Goal: Find specific page/section: Find specific page/section

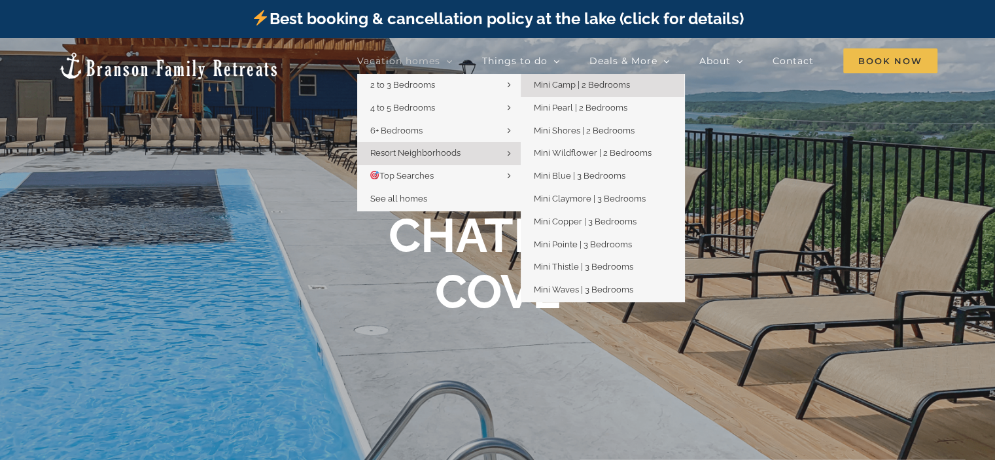
click at [572, 80] on span "Mini Camp | 2 Bedrooms" at bounding box center [582, 85] width 96 height 10
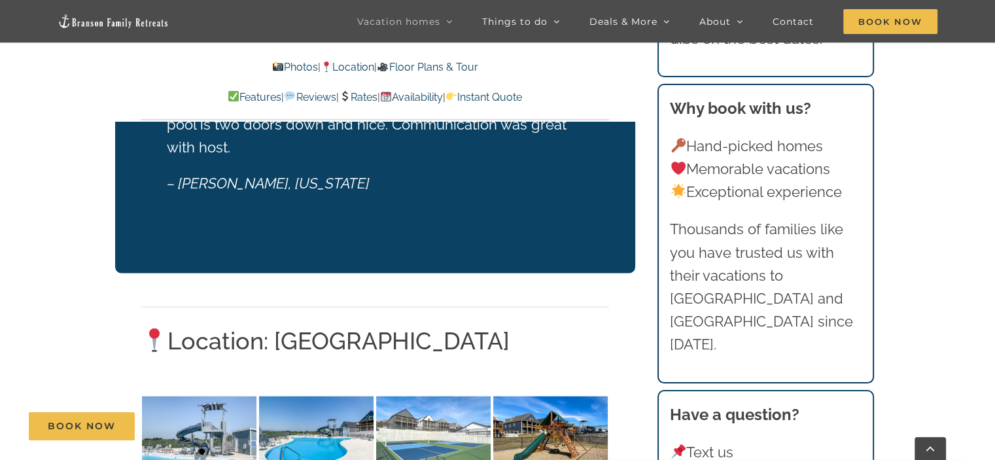
scroll to position [3010, 0]
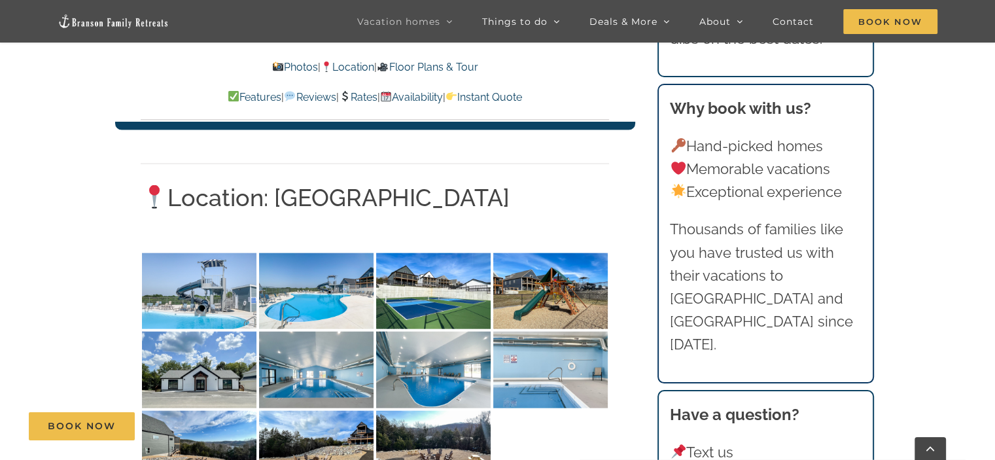
click at [358, 96] on link "Rates" at bounding box center [358, 97] width 39 height 12
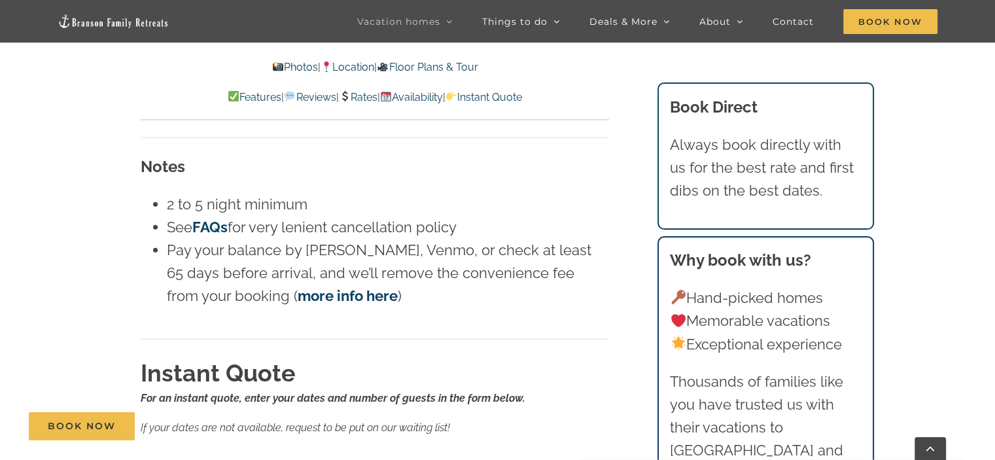
scroll to position [7989, 0]
